Goal: Navigation & Orientation: Find specific page/section

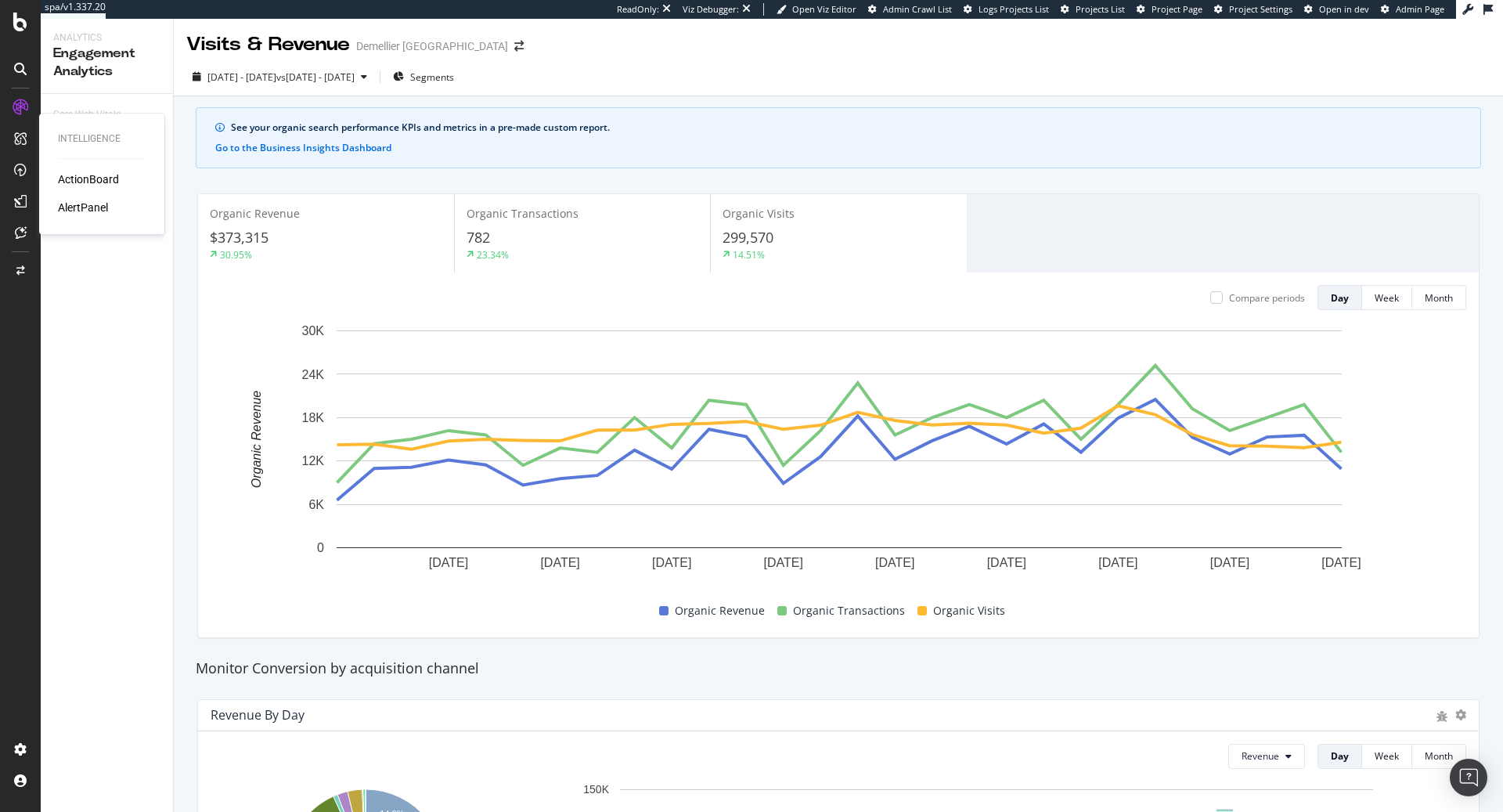
click at [67, 171] on div "Intelligence ActionBoard AlertPanel" at bounding box center [102, 174] width 113 height 114
click at [67, 177] on div "ActionBoard" at bounding box center [88, 179] width 61 height 16
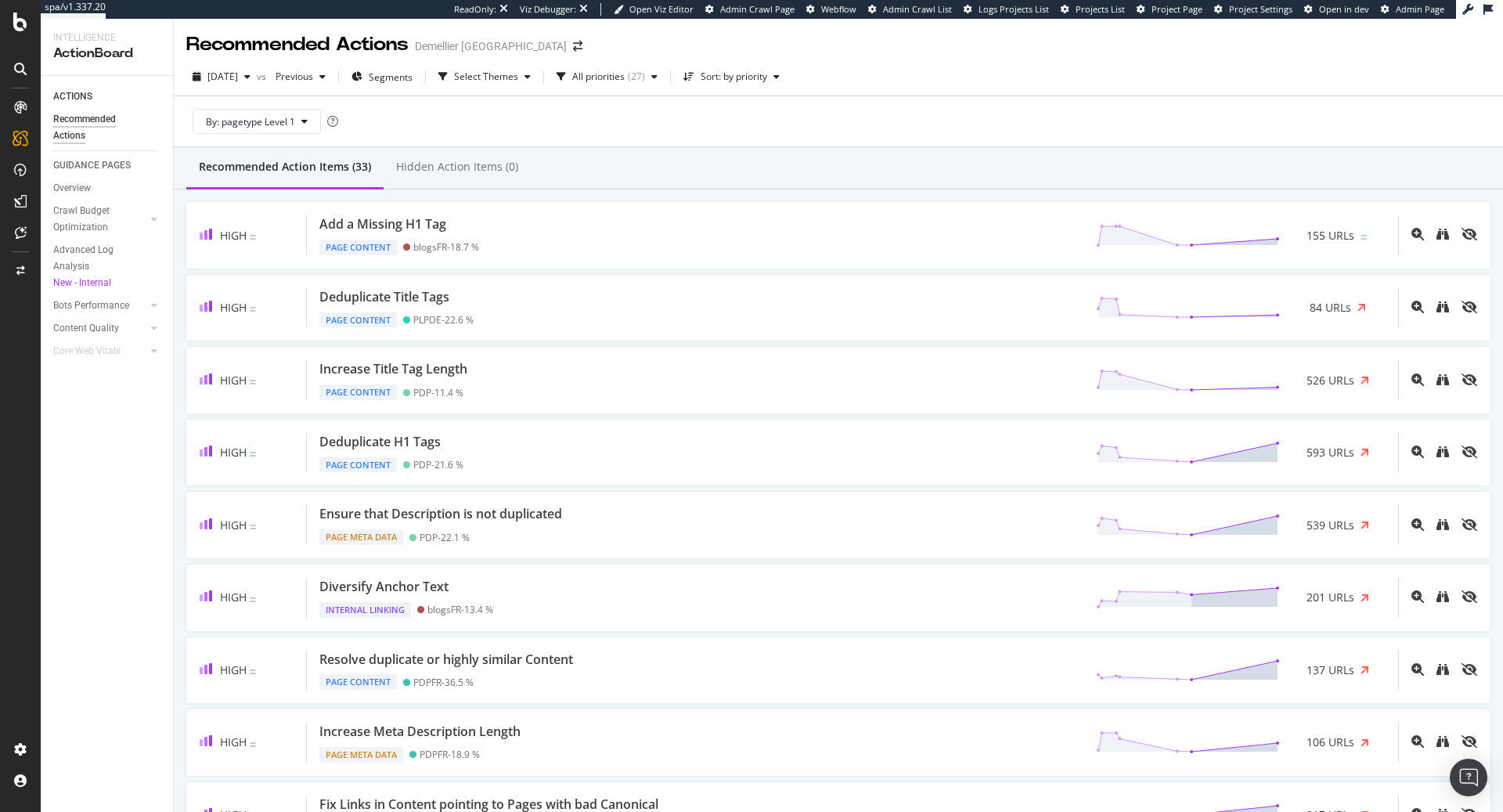
click at [83, 129] on div "Recommended Actions" at bounding box center [100, 128] width 94 height 33
click at [66, 185] on div "Overview" at bounding box center [72, 188] width 38 height 16
click at [18, 112] on icon at bounding box center [20, 107] width 13 height 13
